Goal: Information Seeking & Learning: Learn about a topic

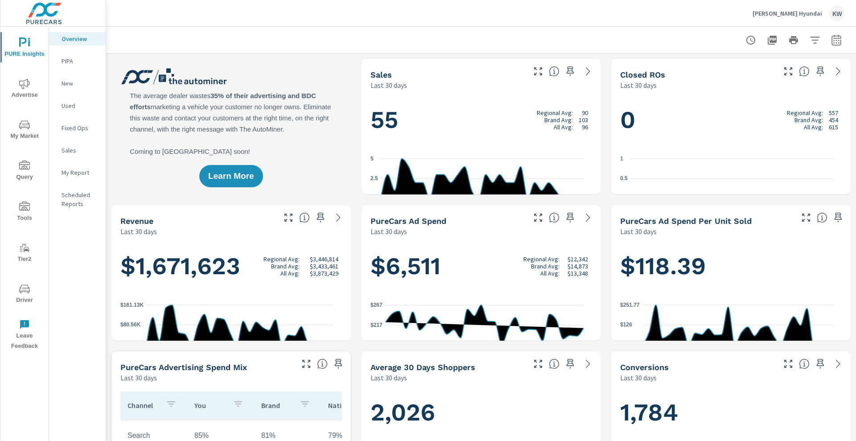
scroll to position [0, 0]
click at [32, 98] on span "Advertise" at bounding box center [24, 89] width 43 height 22
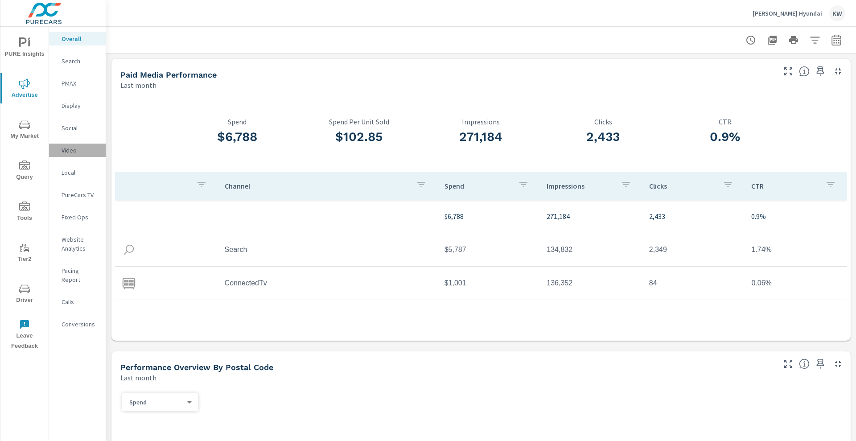
click at [77, 155] on p "Video" at bounding box center [79, 150] width 37 height 9
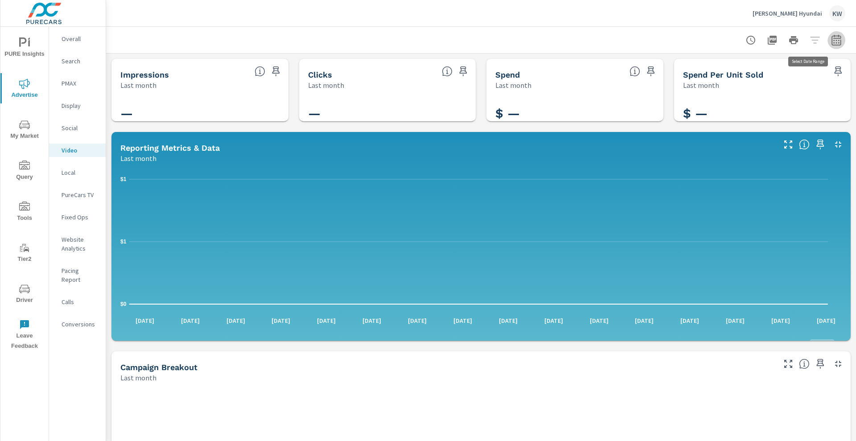
click at [831, 44] on icon "button" at bounding box center [836, 40] width 11 height 11
select select "Last month"
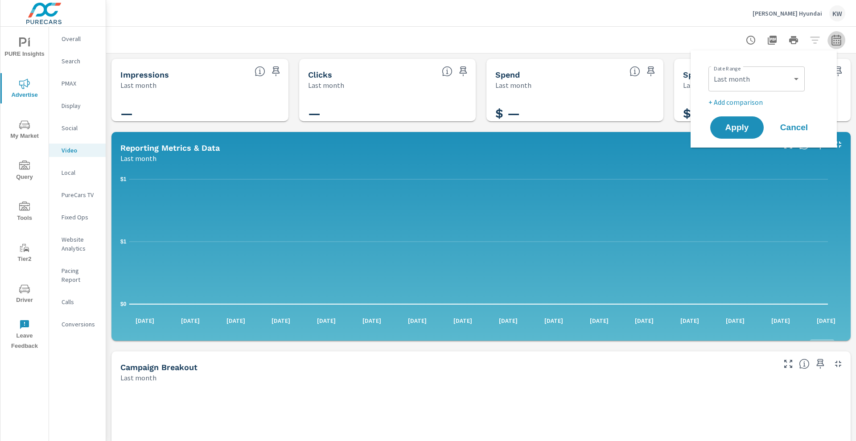
click at [831, 44] on icon "button" at bounding box center [836, 40] width 11 height 11
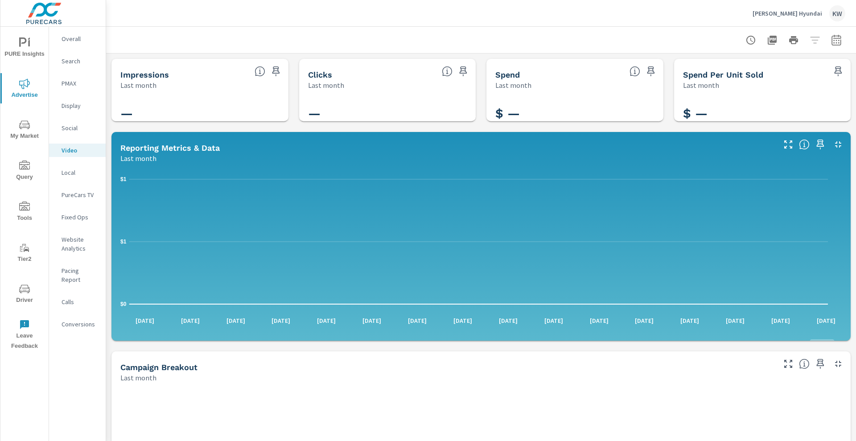
click at [758, 75] on h5 "Spend Per Unit Sold" at bounding box center [723, 74] width 80 height 9
click at [831, 37] on icon "button" at bounding box center [835, 39] width 9 height 11
select select "Last month"
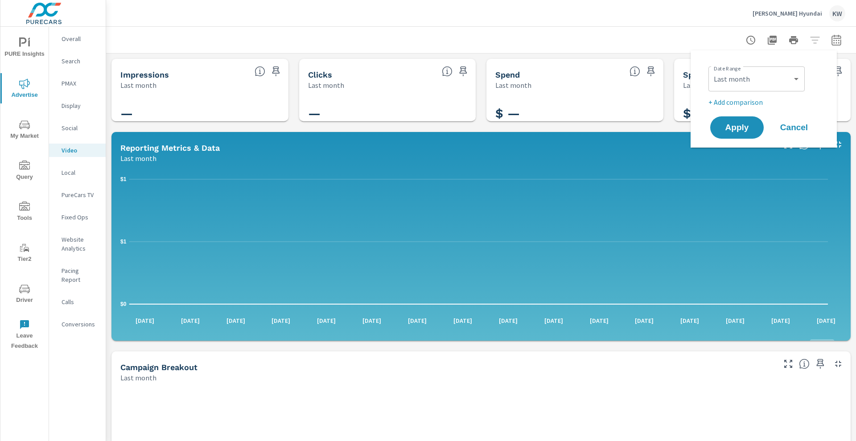
click at [70, 199] on p "PureCars TV" at bounding box center [79, 194] width 37 height 9
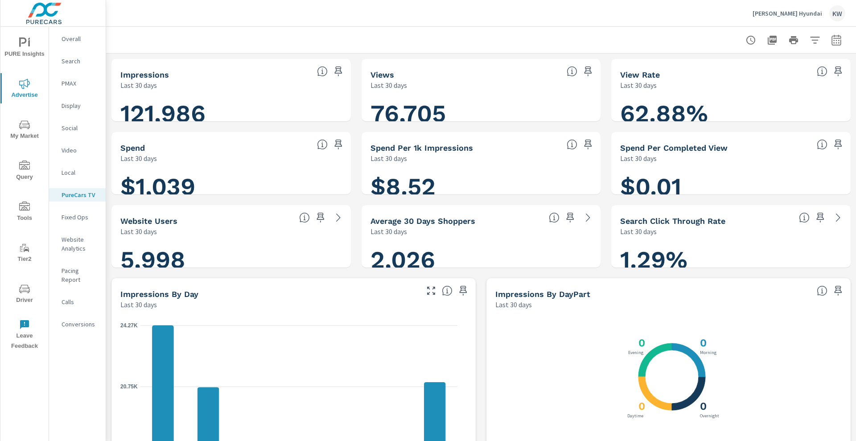
scroll to position [0, 0]
click at [767, 40] on icon "button" at bounding box center [771, 40] width 9 height 9
click at [481, 20] on div "[PERSON_NAME] Hyundai KW" at bounding box center [481, 13] width 728 height 26
